Goal: Information Seeking & Learning: Learn about a topic

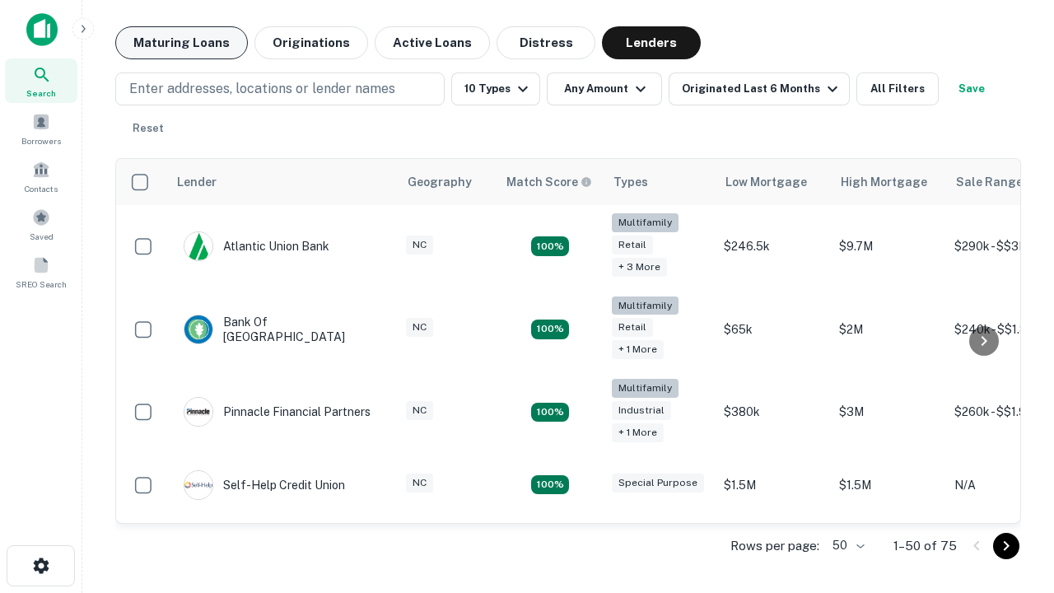
click at [181, 43] on button "Maturing Loans" at bounding box center [181, 42] width 133 height 33
